Goal: Information Seeking & Learning: Learn about a topic

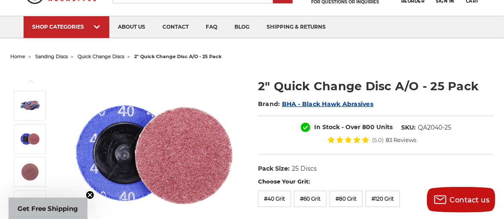
scroll to position [44, 0]
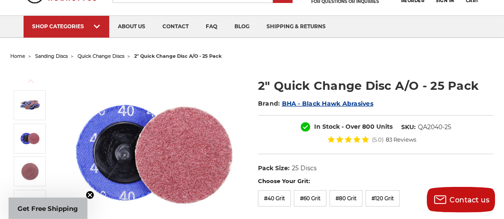
click at [108, 55] on span "quick change discs" at bounding box center [101, 56] width 47 height 6
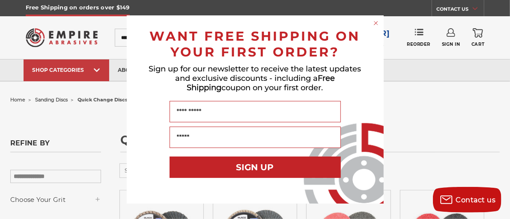
click at [375, 21] on circle "Close dialog" at bounding box center [376, 23] width 8 height 8
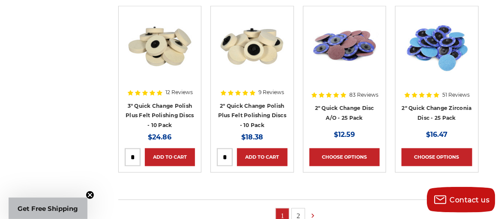
scroll to position [556, 0]
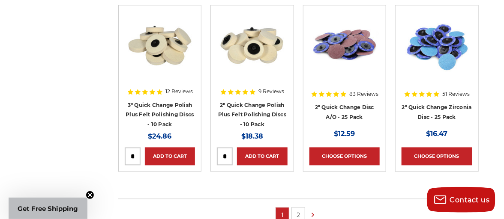
click at [345, 54] on img at bounding box center [344, 46] width 69 height 69
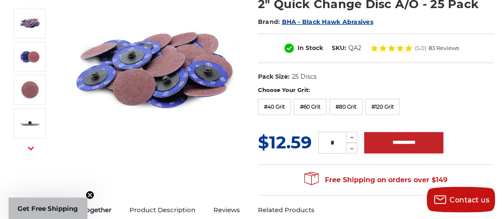
scroll to position [125, 0]
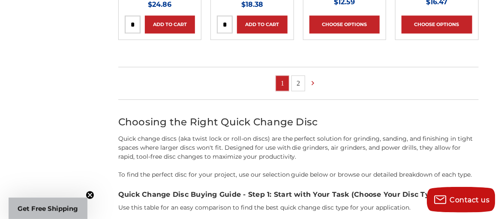
click at [299, 83] on link "2" at bounding box center [298, 83] width 13 height 15
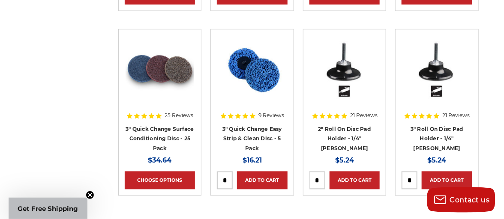
scroll to position [523, 0]
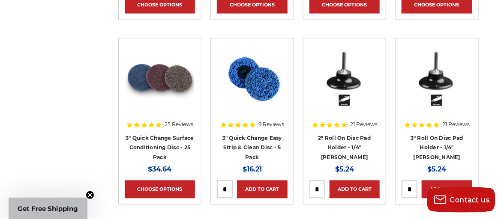
click at [300, 75] on li "21 Reviews 2" Roll On Disc Pad Holder - 1/4" Shank MSRP: Was: Now: $5.24 Add to…" at bounding box center [344, 130] width 92 height 185
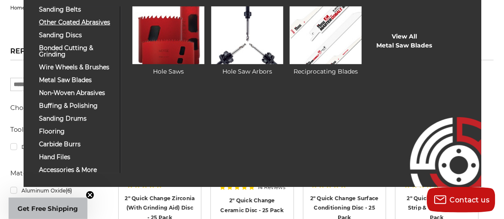
scroll to position [93, 0]
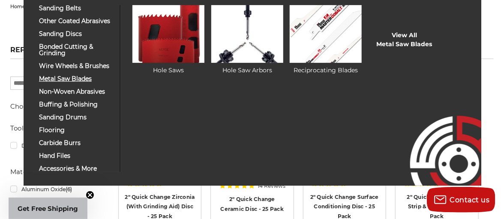
click at [85, 82] on span "metal saw blades" at bounding box center [76, 79] width 75 height 6
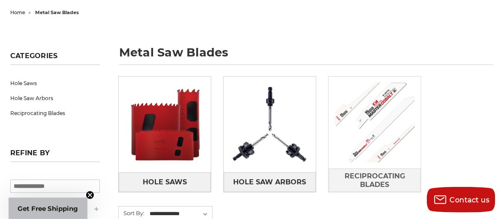
click at [379, 123] on img at bounding box center [375, 123] width 92 height 92
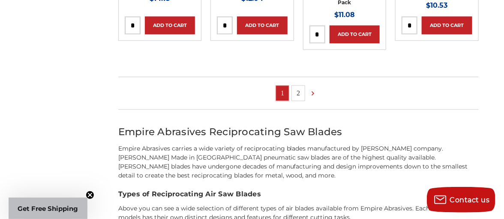
scroll to position [687, 0]
click at [298, 95] on link "2" at bounding box center [298, 93] width 13 height 15
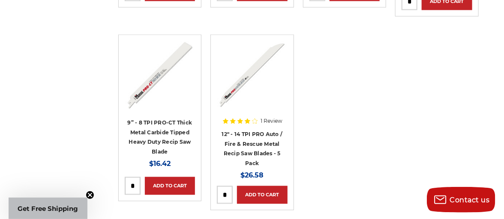
scroll to position [551, 0]
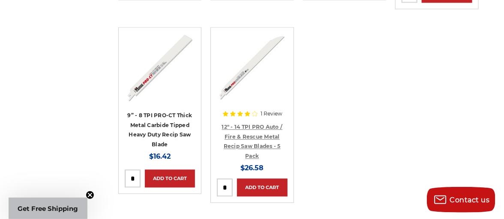
click at [257, 133] on link "12" - 14 TPI PRO Auto / Fire & Rescue Metal Recip Saw Blades - 5 Pack" at bounding box center [252, 142] width 61 height 36
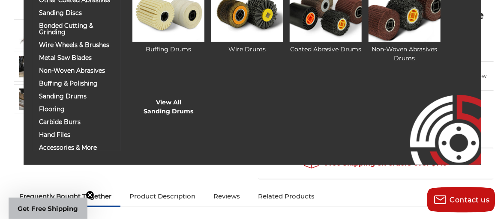
scroll to position [115, 0]
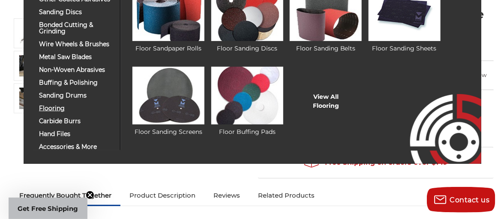
click at [56, 111] on span "flooring" at bounding box center [76, 108] width 75 height 6
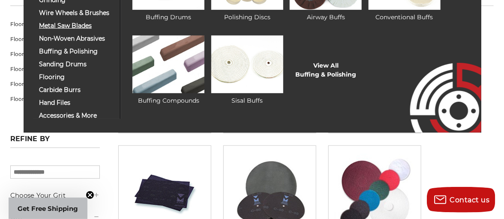
scroll to position [148, 0]
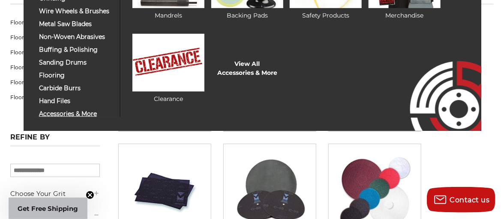
click at [66, 116] on span "accessories & more" at bounding box center [76, 114] width 75 height 6
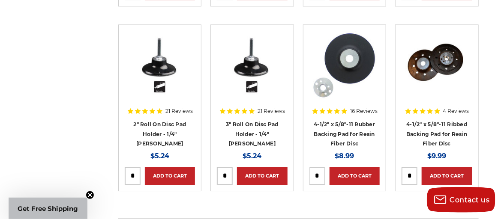
scroll to position [959, 0]
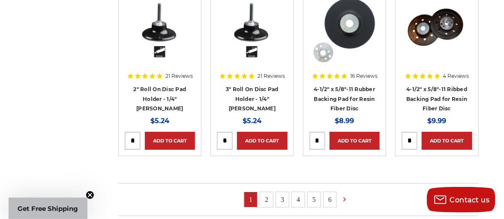
click at [264, 198] on link "2" at bounding box center [266, 199] width 13 height 15
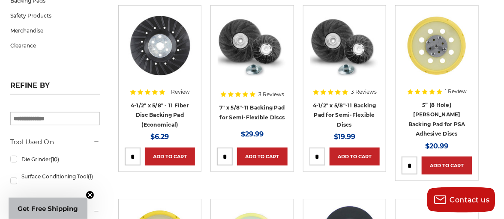
scroll to position [194, 0]
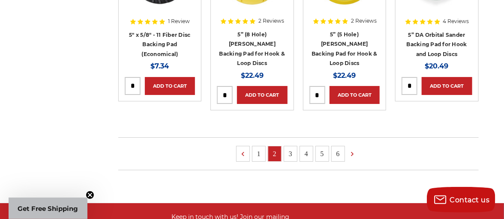
scroll to position [1033, 0]
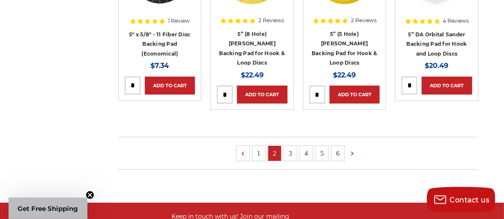
click at [287, 146] on link "3" at bounding box center [290, 153] width 13 height 15
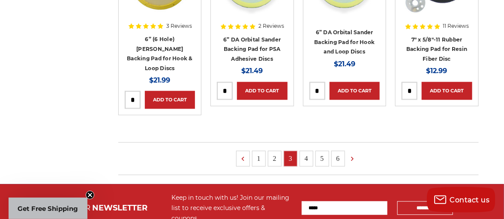
scroll to position [641, 0]
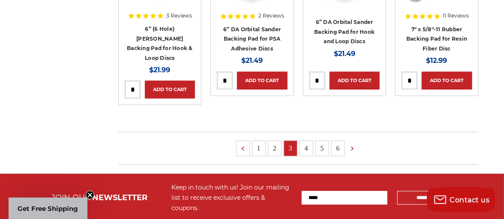
click at [306, 141] on link "4" at bounding box center [306, 148] width 13 height 15
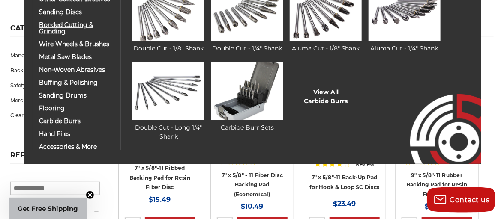
scroll to position [126, 0]
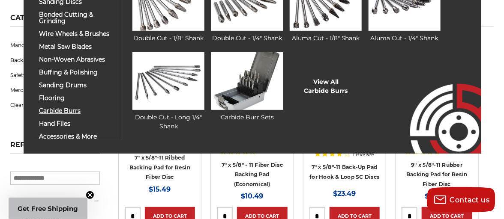
click at [46, 110] on span "carbide burrs" at bounding box center [76, 111] width 75 height 6
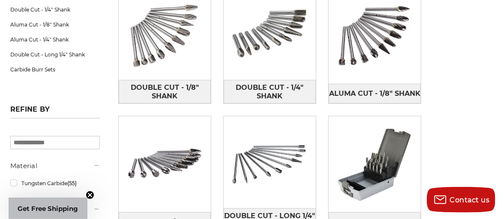
scroll to position [168, 0]
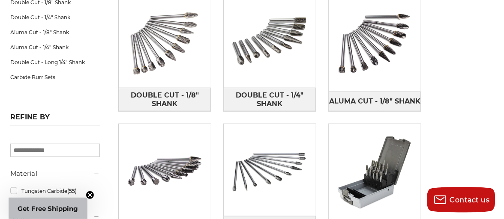
click at [213, 88] on div "Double Cut - 1/8" Shank Double Cut - 1/4" Shank Aluma Cut - 1/8" Shank Aluma Cu…" at bounding box center [298, 124] width 372 height 271
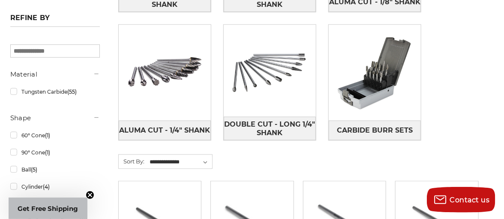
scroll to position [268, 0]
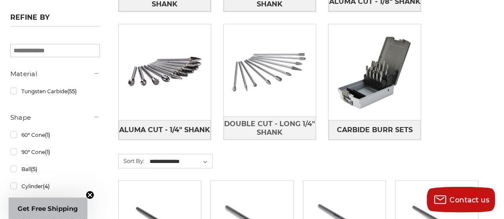
drag, startPoint x: 294, startPoint y: 77, endPoint x: 280, endPoint y: 83, distance: 15.0
click at [280, 83] on img at bounding box center [270, 70] width 92 height 92
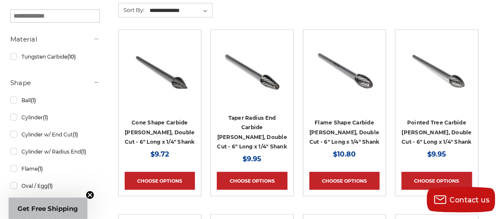
scroll to position [163, 0]
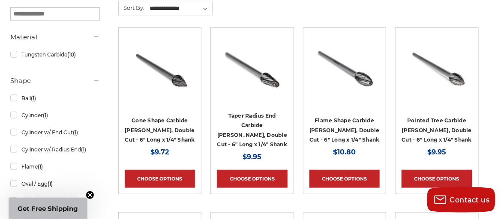
drag, startPoint x: 0, startPoint y: 0, endPoint x: 280, endPoint y: 83, distance: 292.0
click at [280, 83] on img at bounding box center [252, 68] width 69 height 69
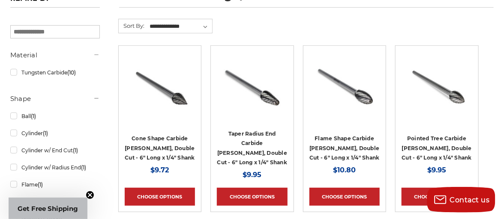
scroll to position [144, 0]
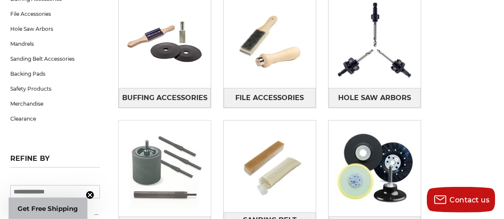
scroll to position [181, 0]
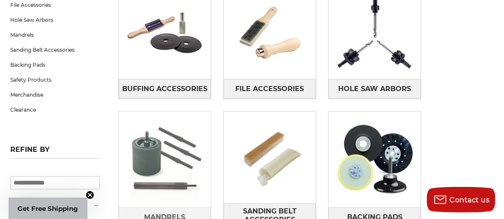
click at [177, 144] on img at bounding box center [165, 160] width 92 height 92
